Goal: Use online tool/utility: Use online tool/utility

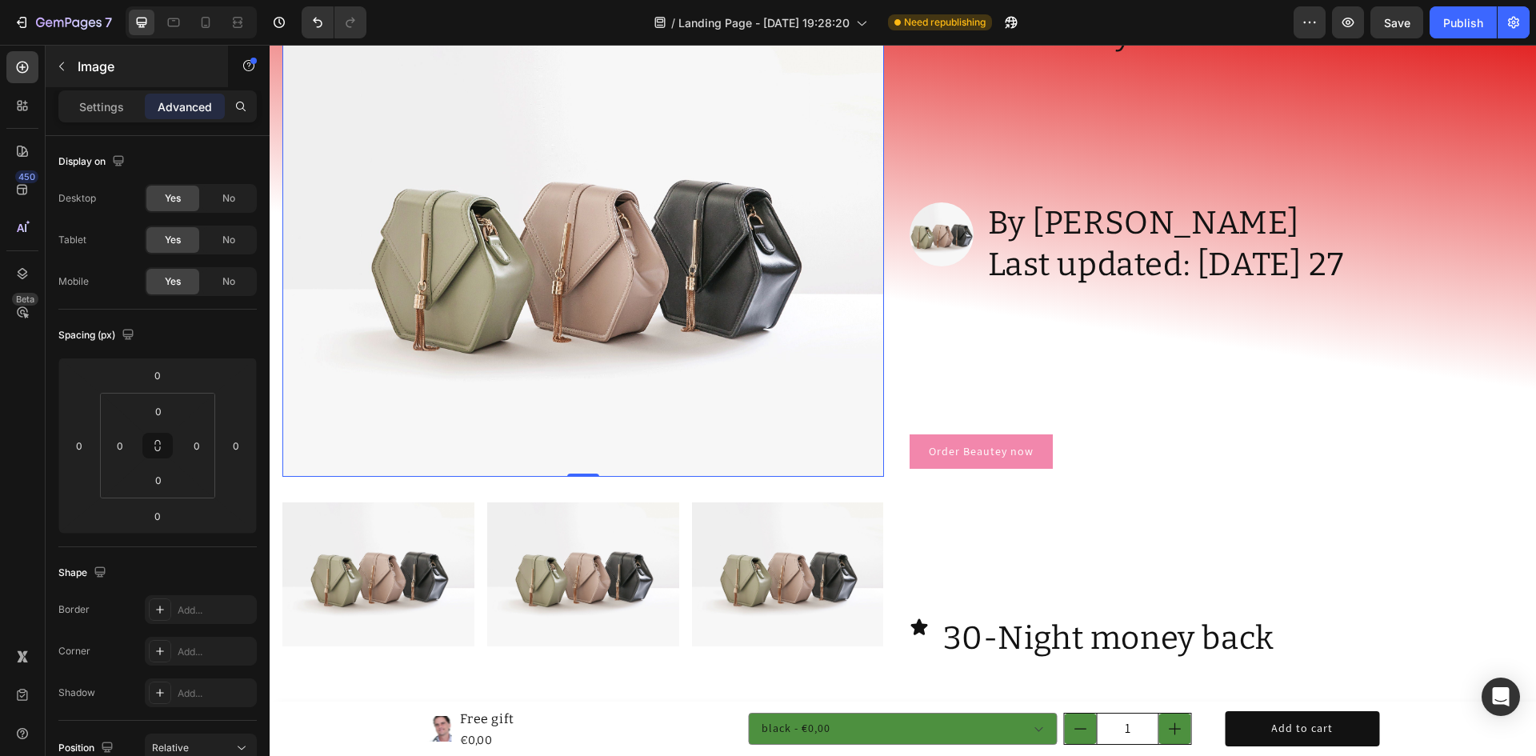
scroll to position [480, 0]
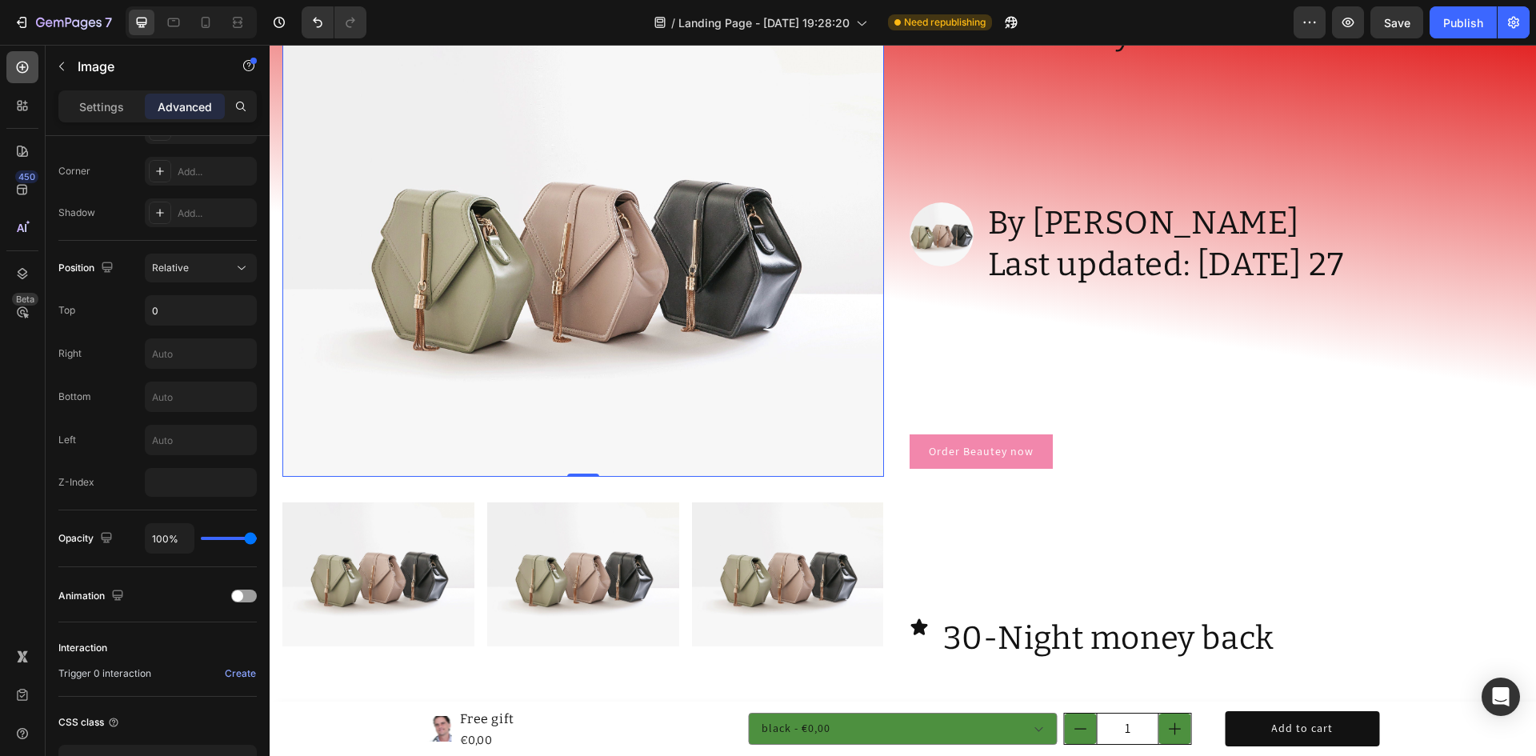
click at [26, 70] on icon at bounding box center [22, 67] width 16 height 16
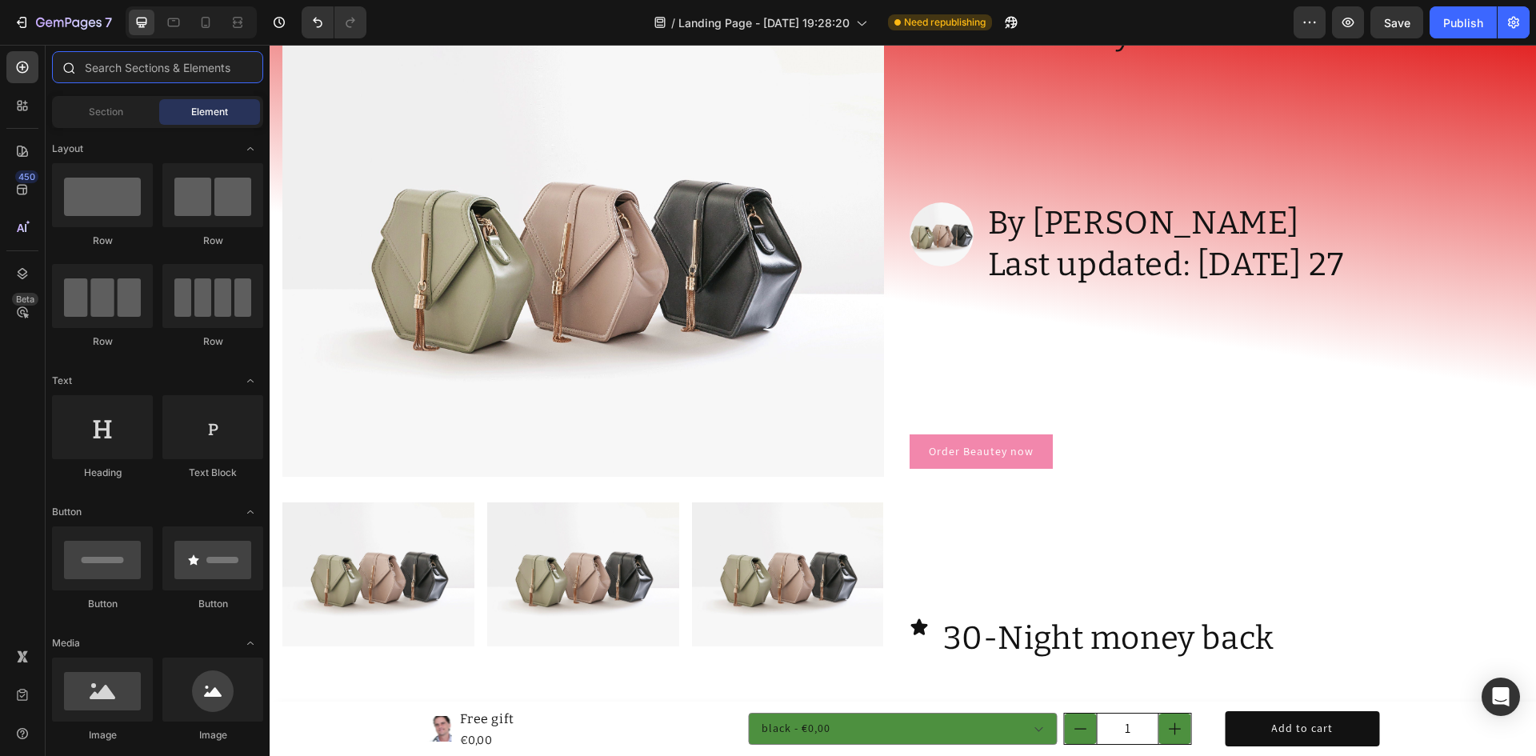
click at [137, 70] on input "text" at bounding box center [157, 67] width 211 height 32
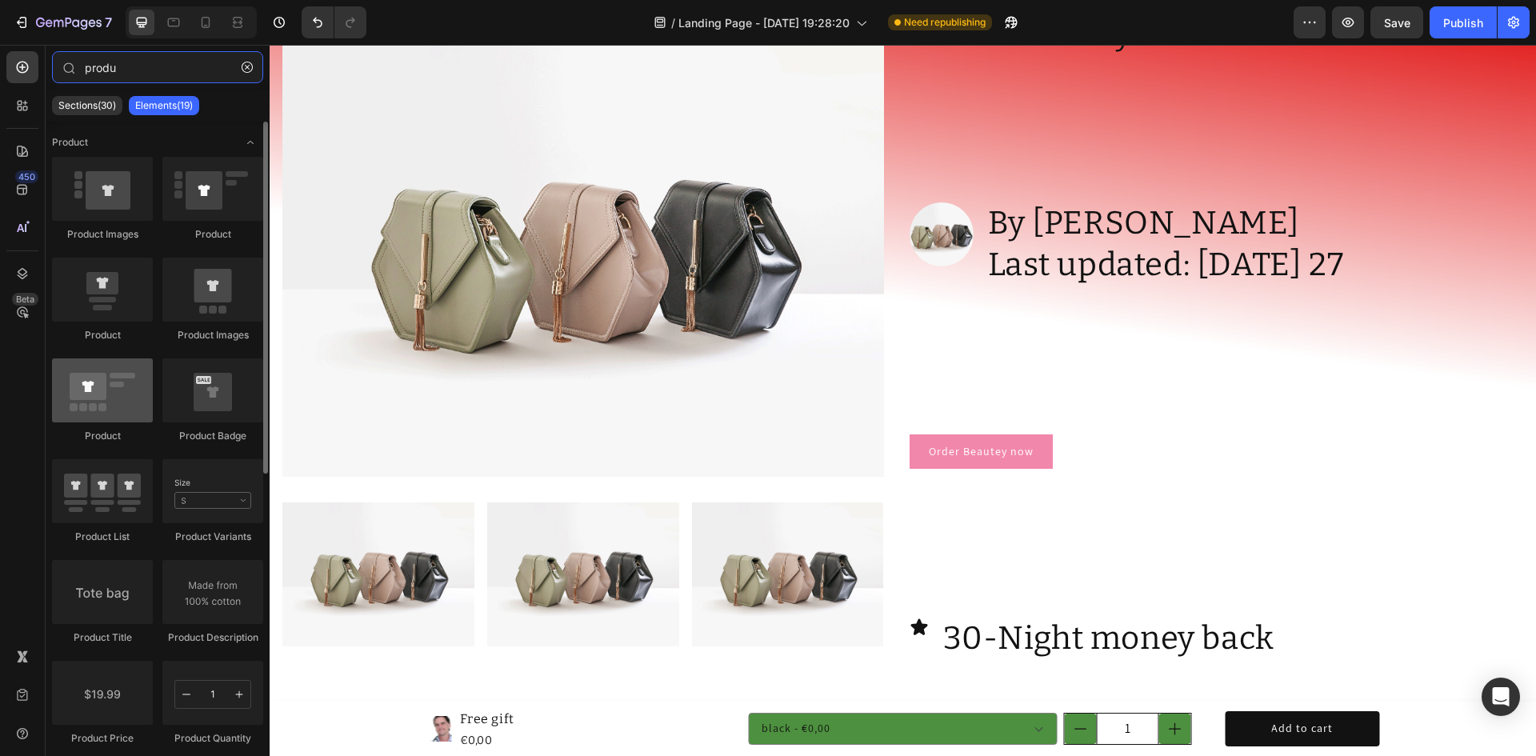
scroll to position [80, 0]
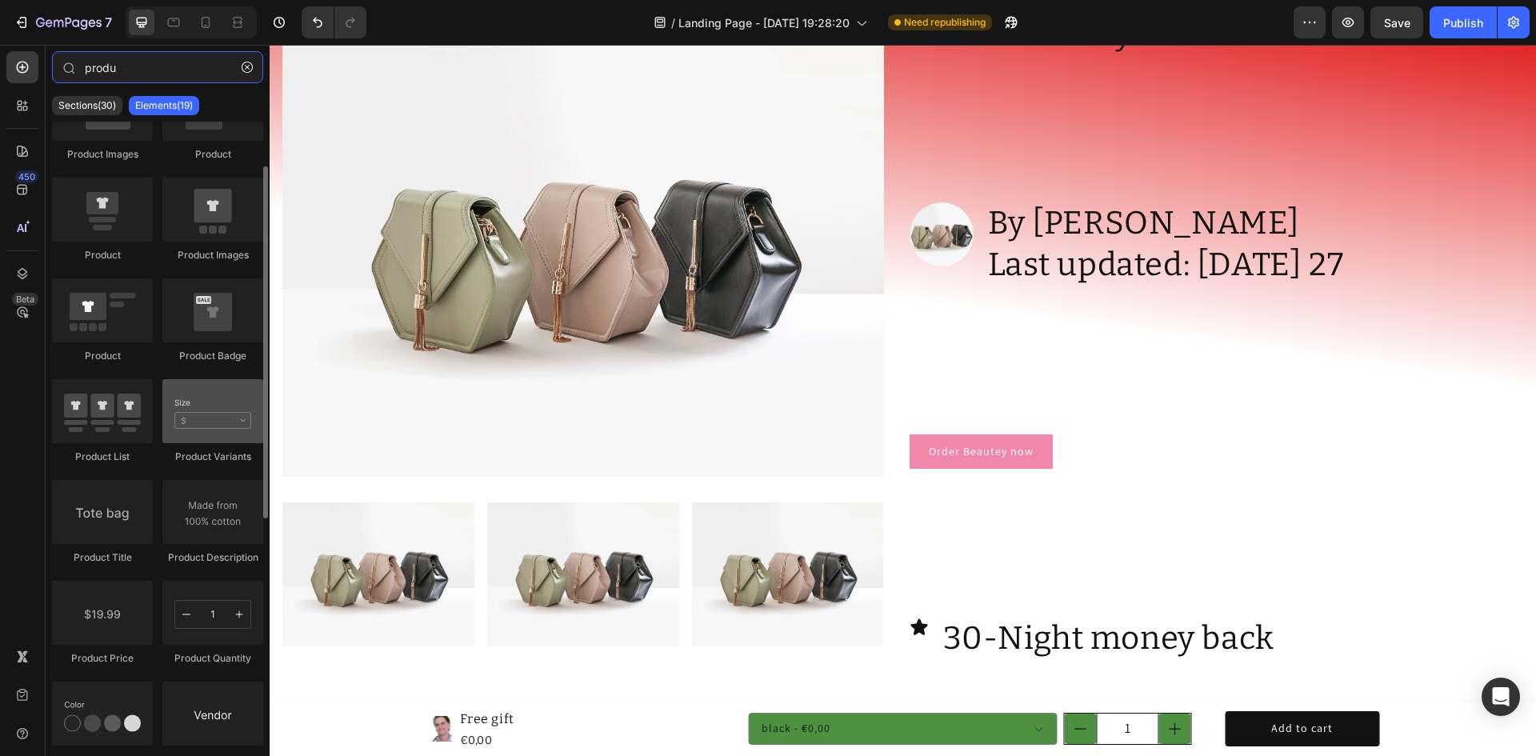
type input "produ"
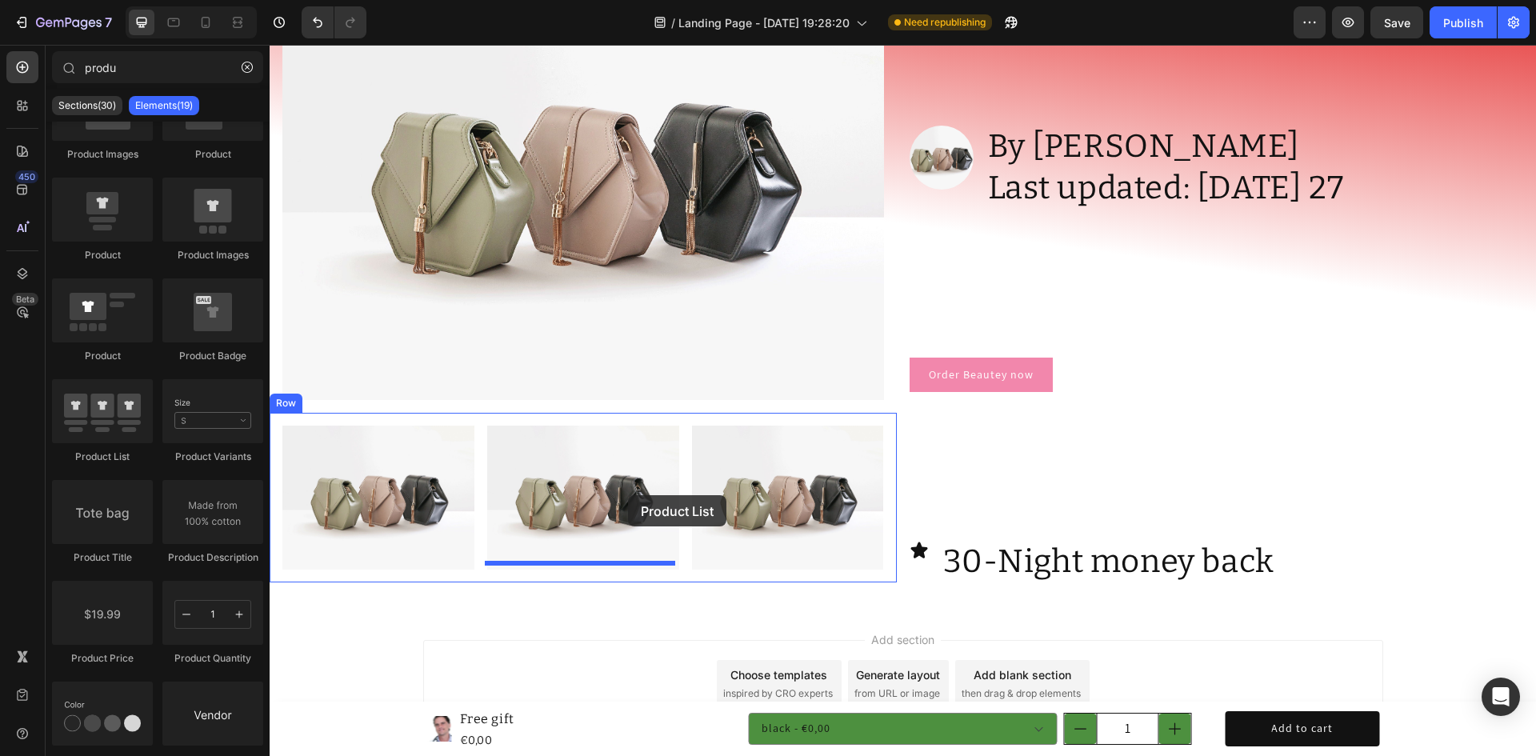
scroll to position [3833, 0]
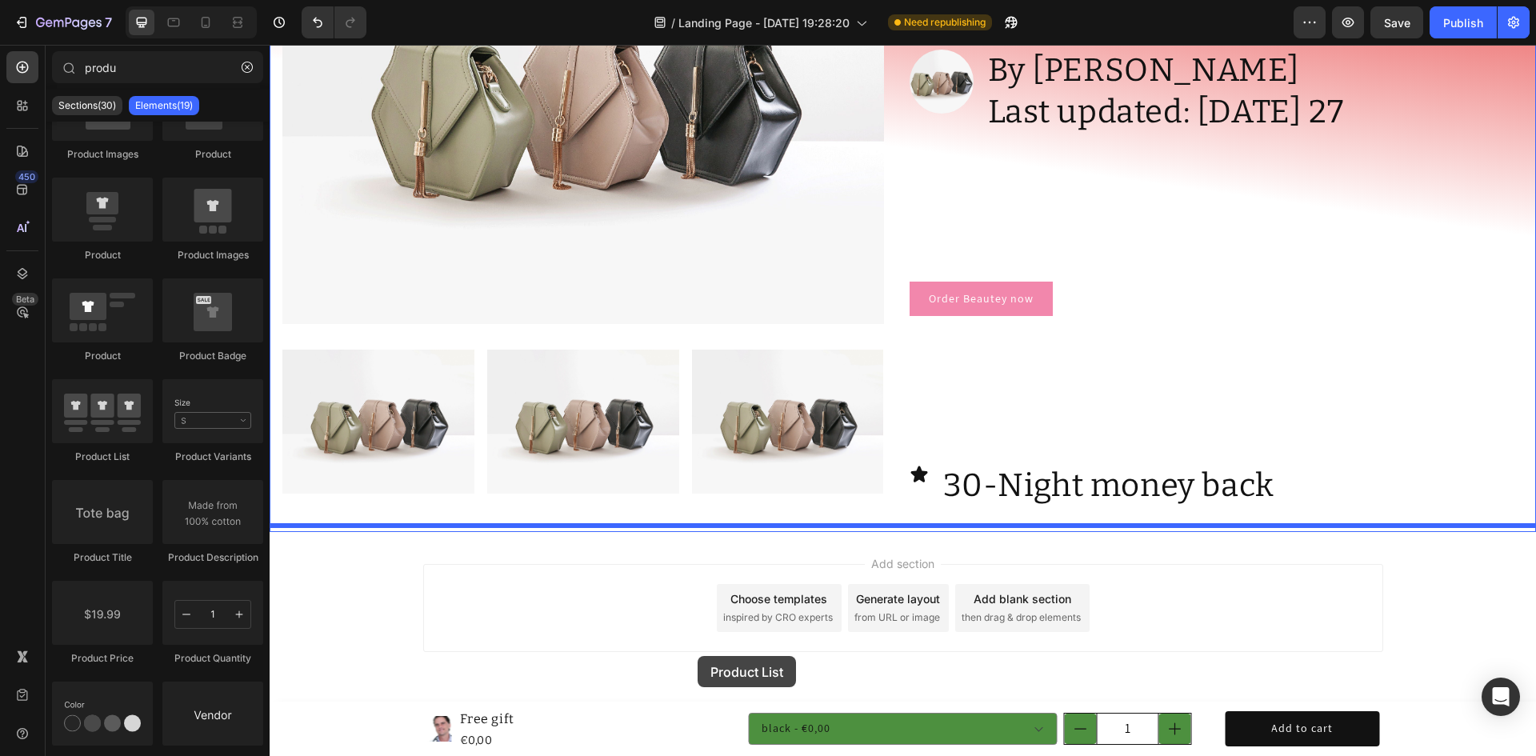
drag, startPoint x: 434, startPoint y: 475, endPoint x: 698, endPoint y: 656, distance: 319.3
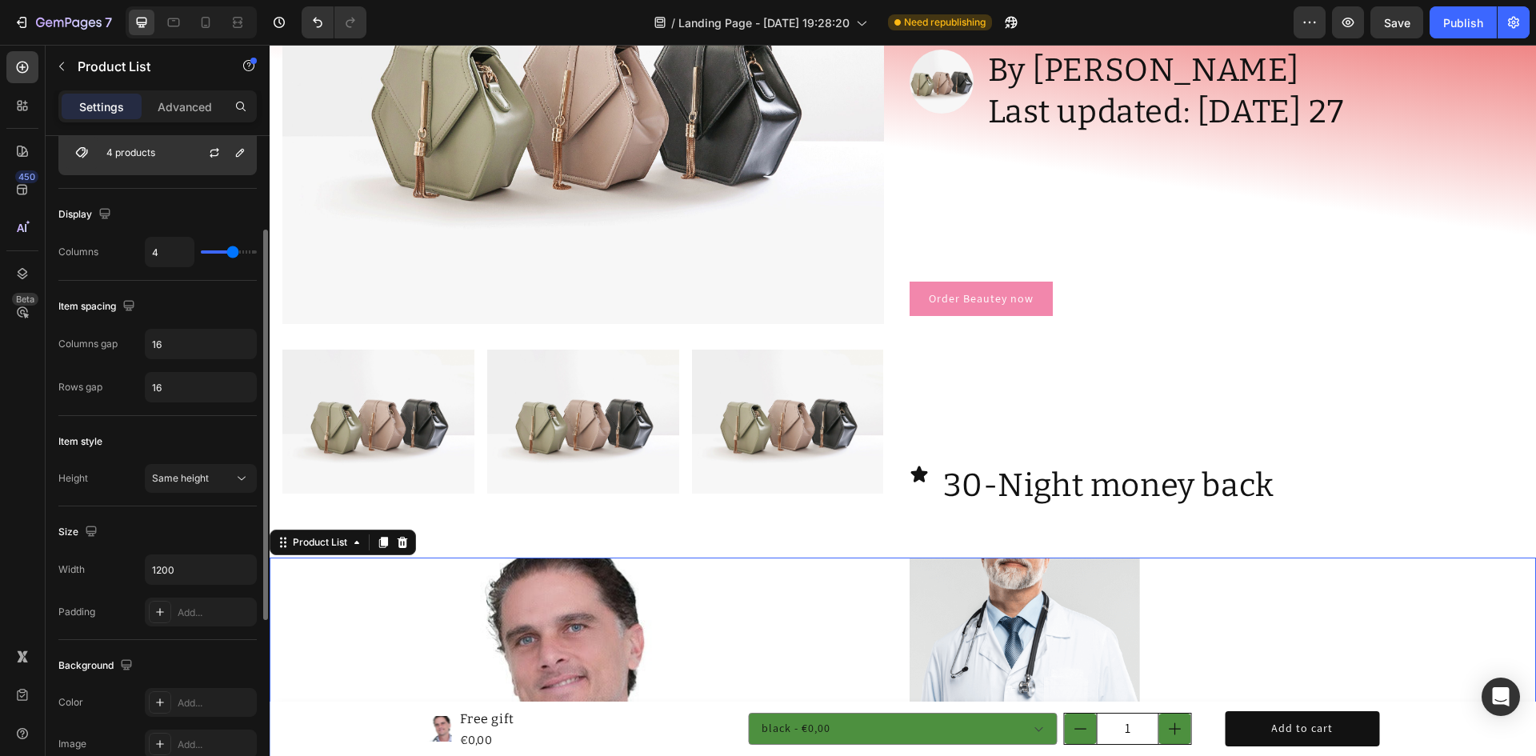
scroll to position [0, 0]
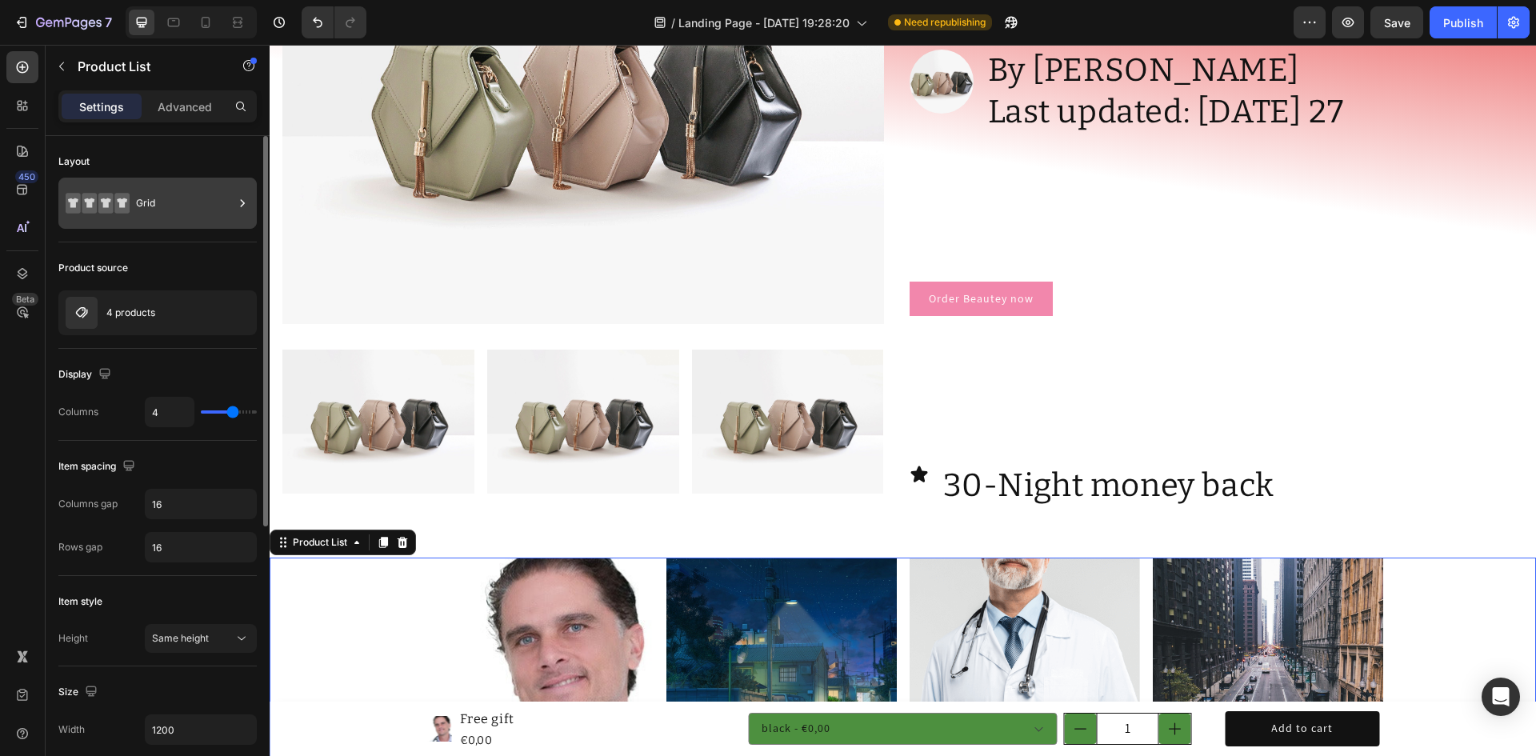
click at [214, 193] on div "Grid" at bounding box center [185, 203] width 98 height 37
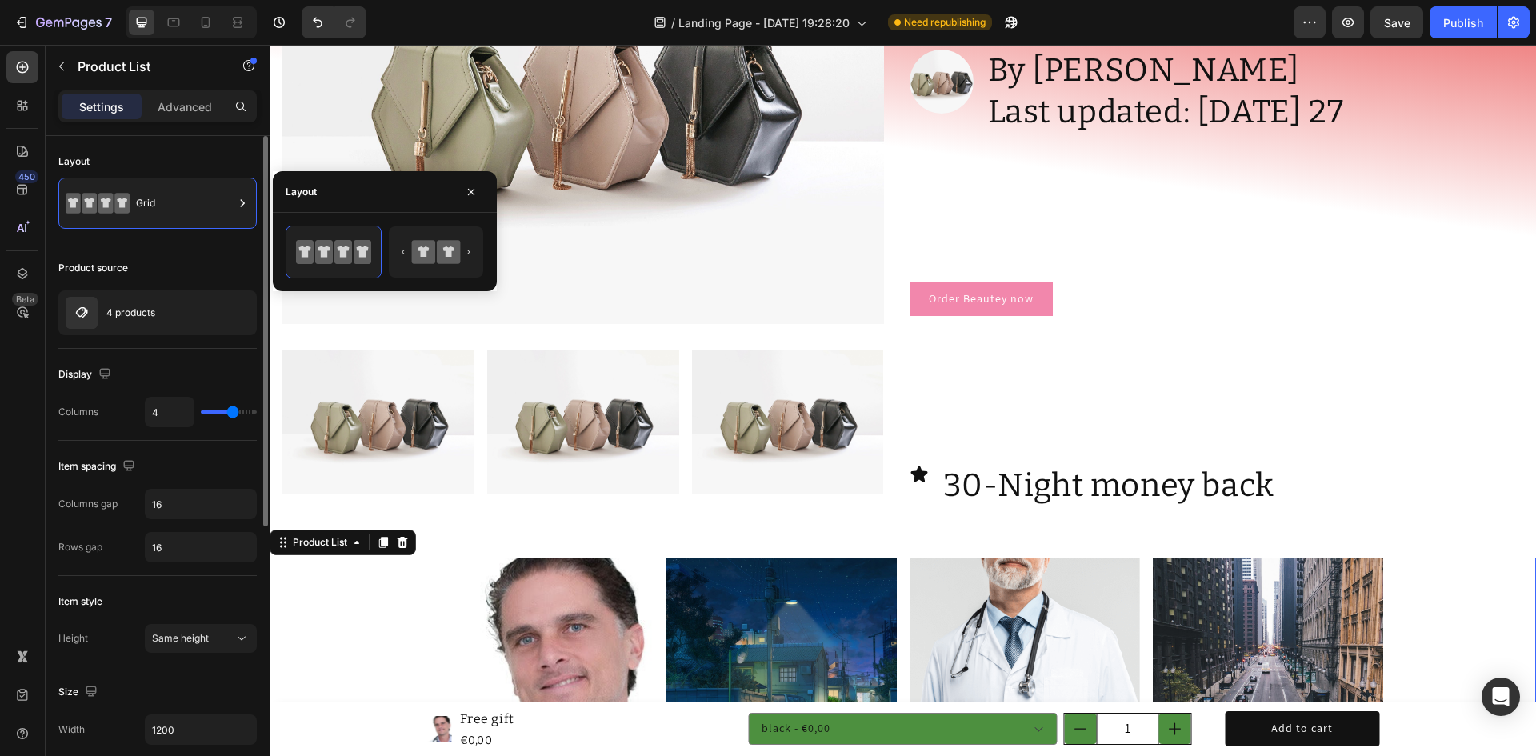
drag, startPoint x: 173, startPoint y: 207, endPoint x: 176, endPoint y: 171, distance: 36.1
click at [173, 206] on div "Grid" at bounding box center [185, 203] width 98 height 37
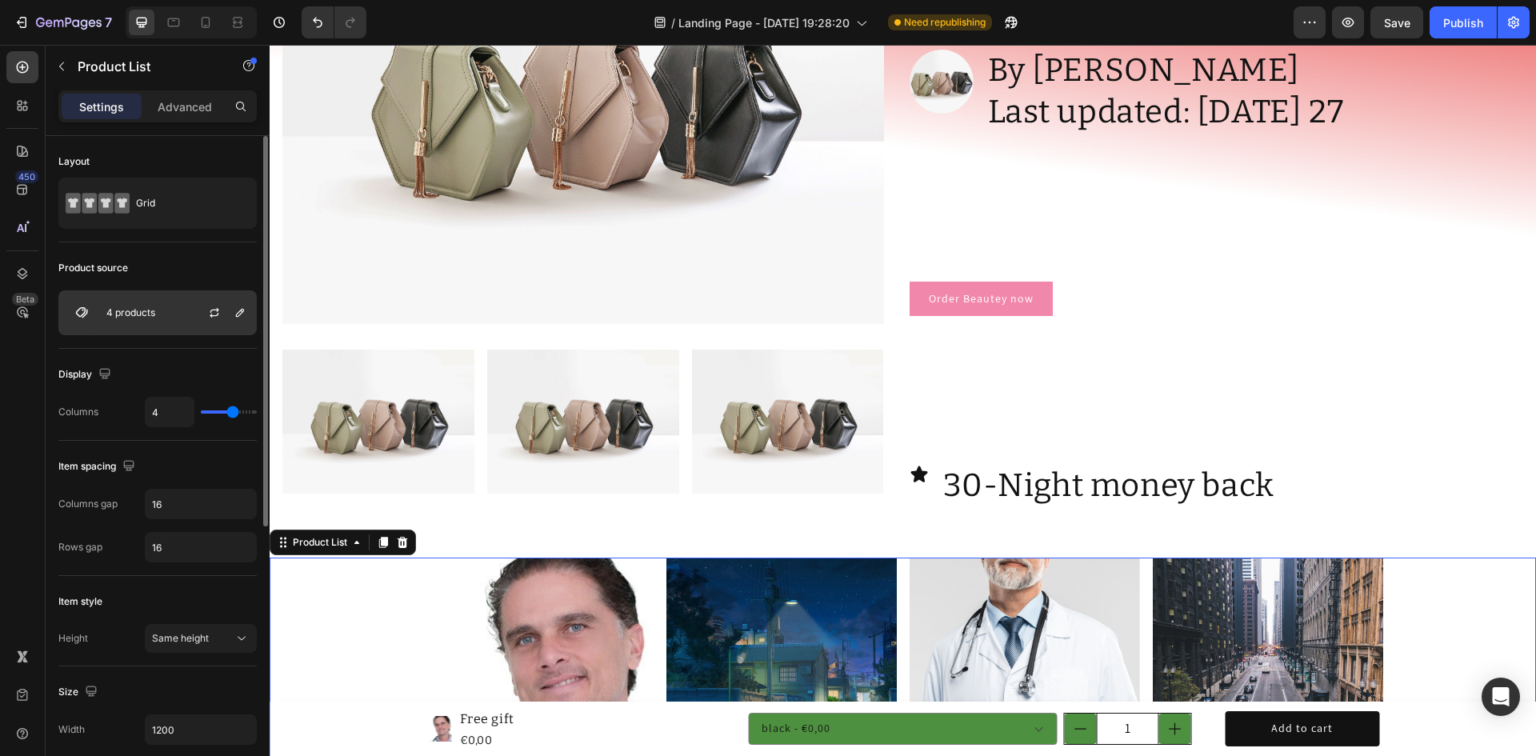
click at [159, 318] on div "4 products" at bounding box center [157, 312] width 198 height 45
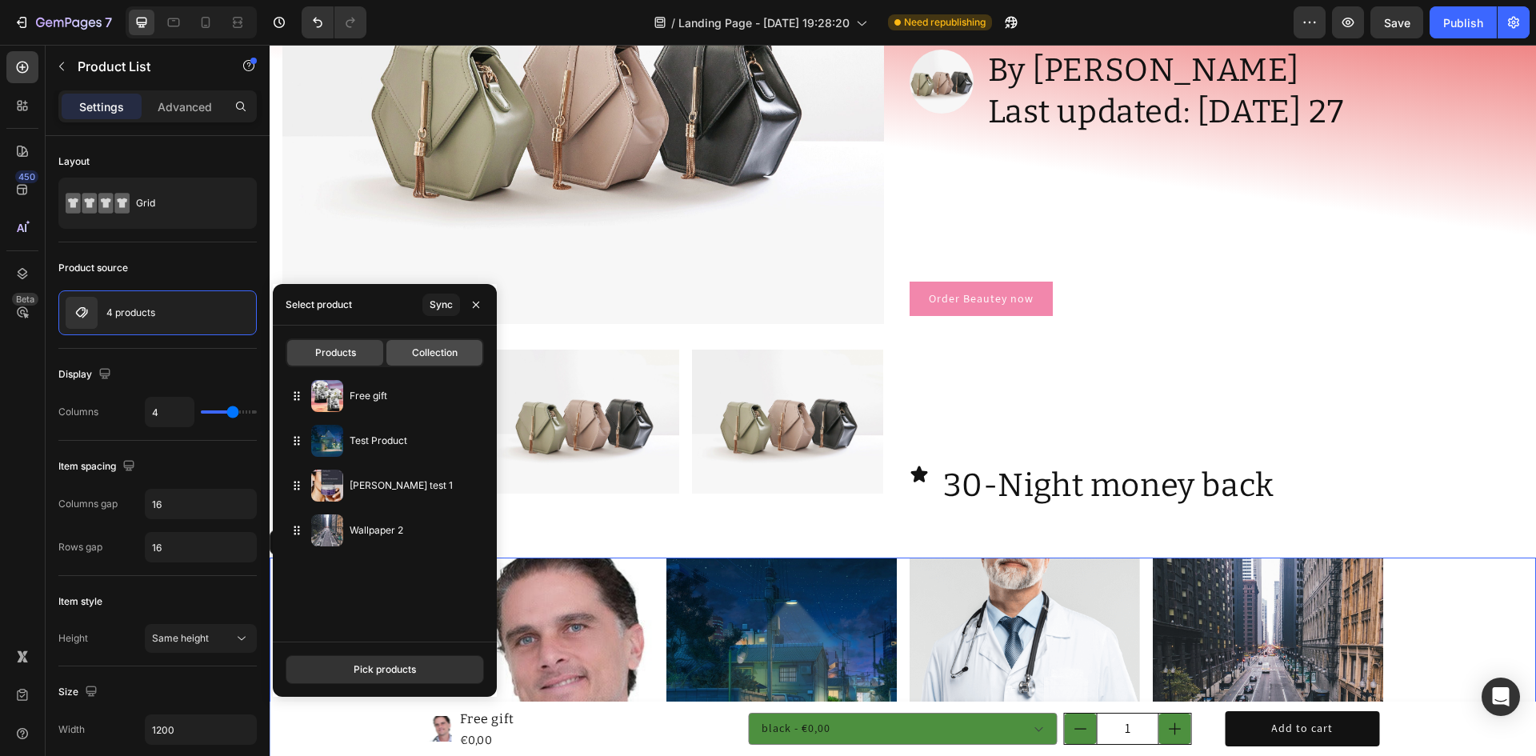
click at [435, 346] on span "Collection" at bounding box center [435, 353] width 46 height 14
type input "10"
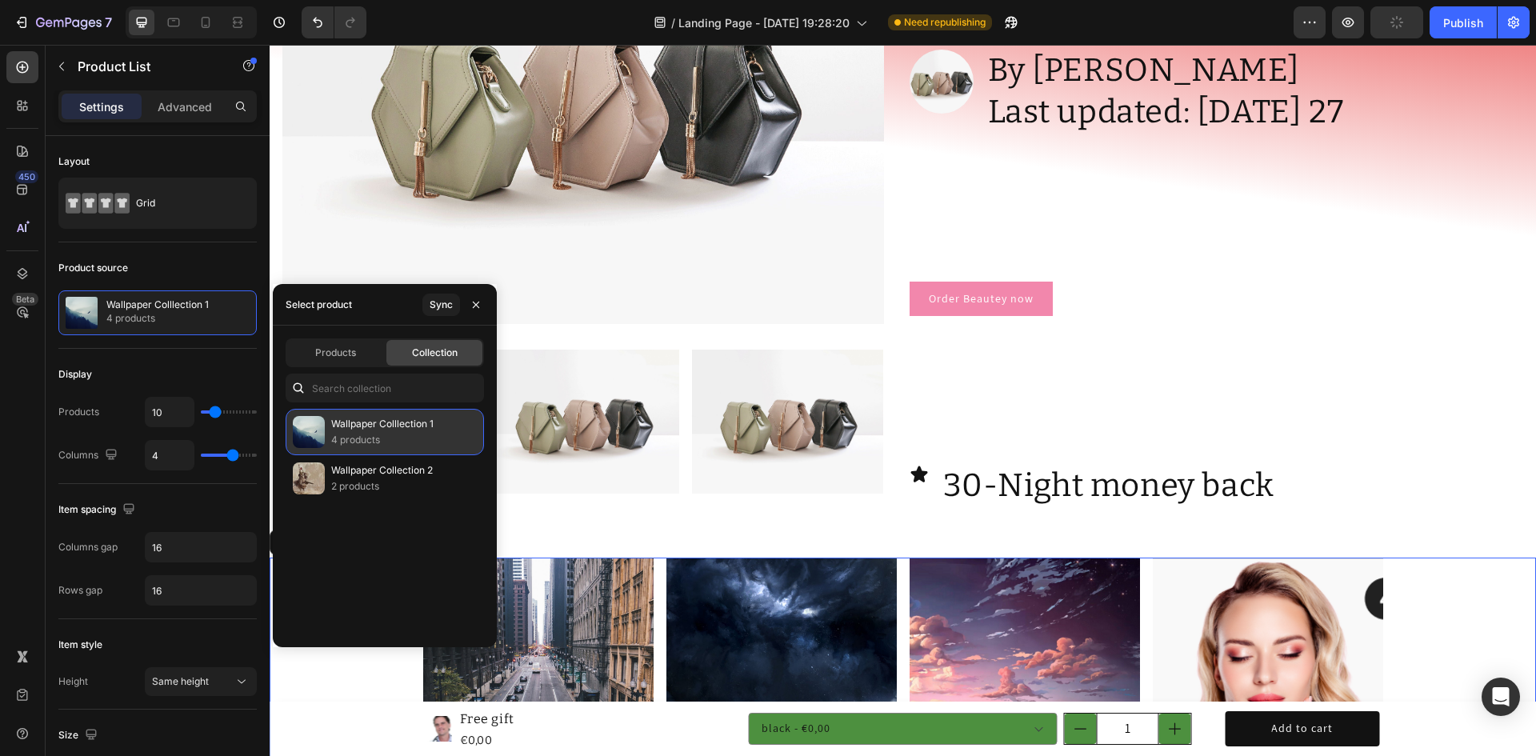
click at [367, 441] on p "4 products" at bounding box center [382, 440] width 102 height 16
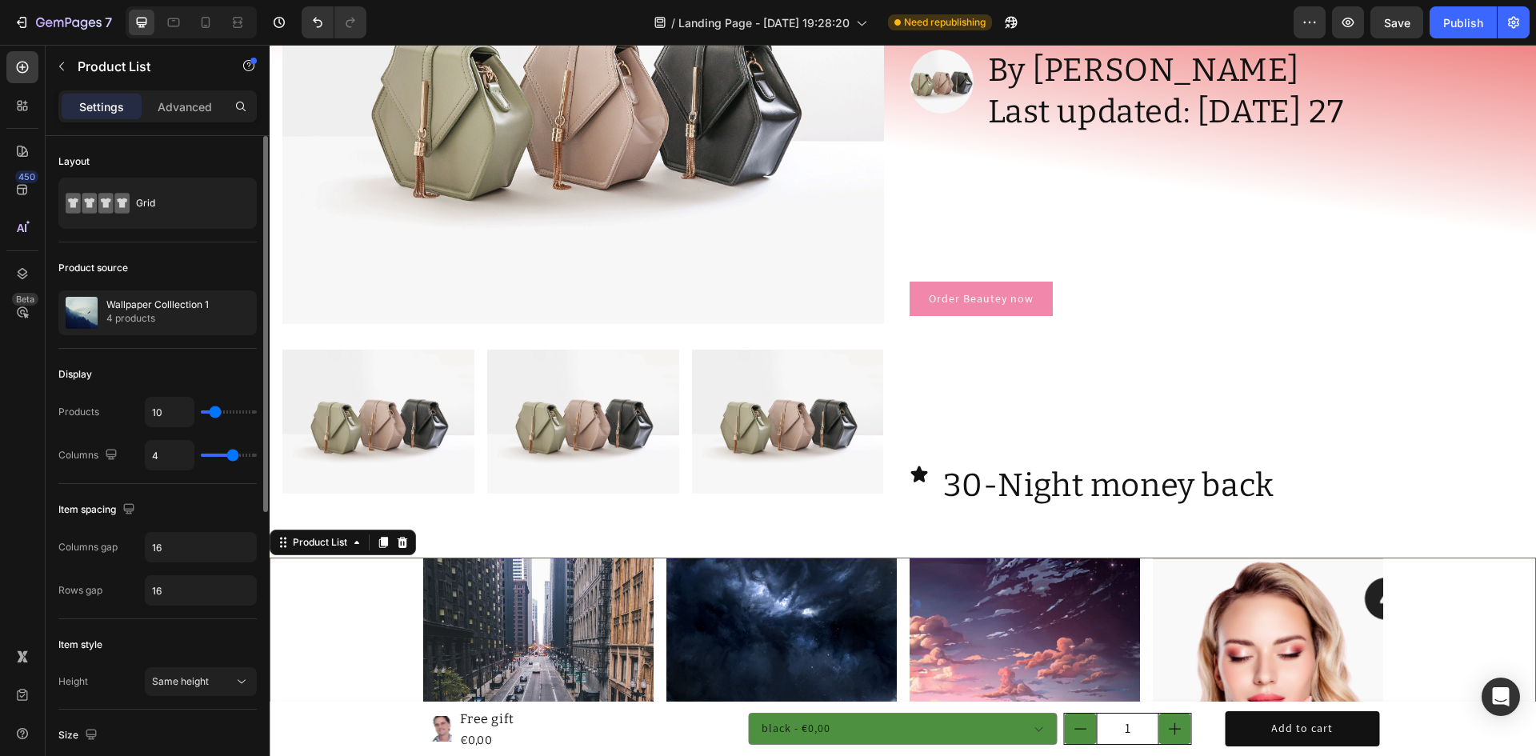
click at [193, 360] on div "Display Products 10 Columns 4" at bounding box center [157, 416] width 198 height 135
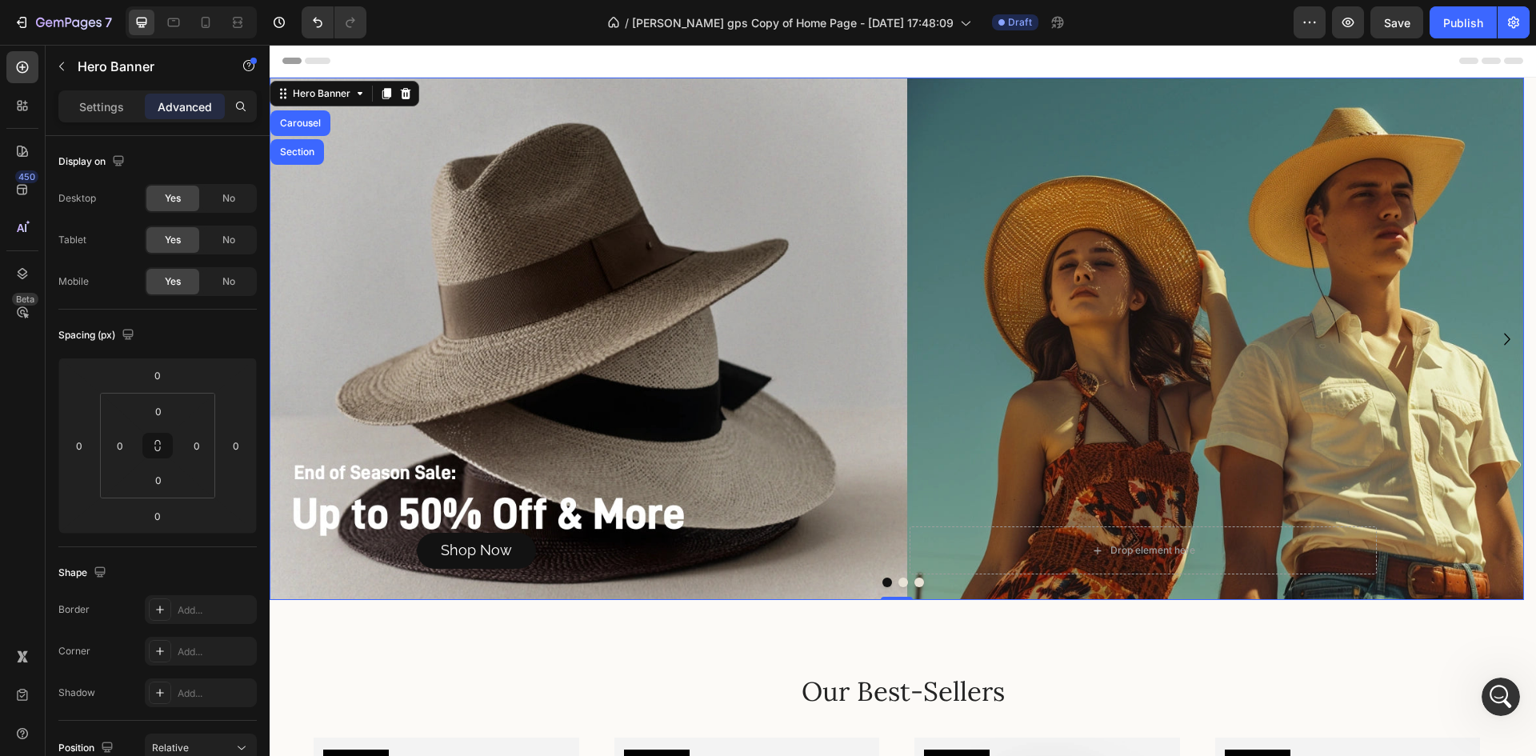
scroll to position [240, 0]
